Goal: Task Accomplishment & Management: Complete application form

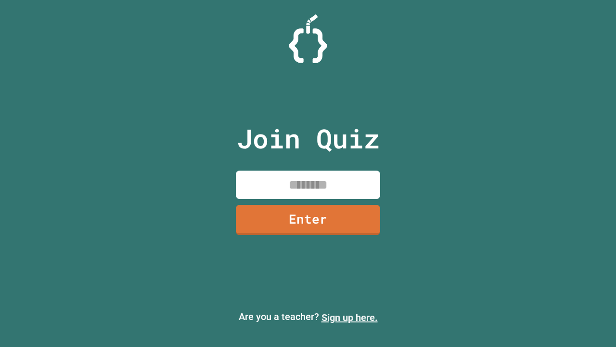
click at [350, 317] on link "Sign up here." at bounding box center [350, 318] width 56 height 12
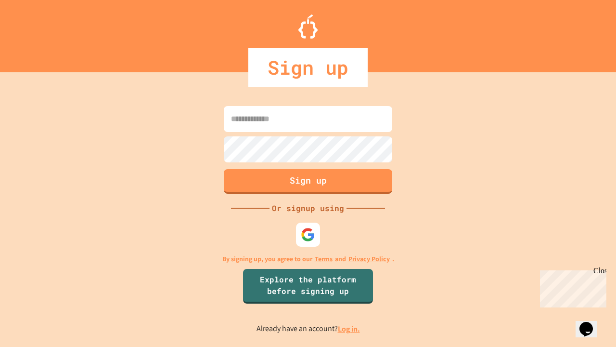
click at [350, 328] on link "Log in." at bounding box center [349, 329] width 22 height 10
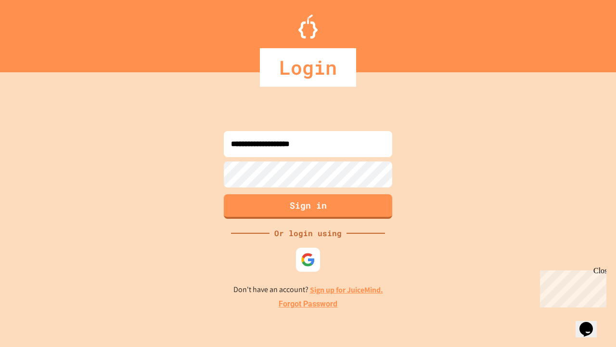
type input "**********"
